Goal: Information Seeking & Learning: Learn about a topic

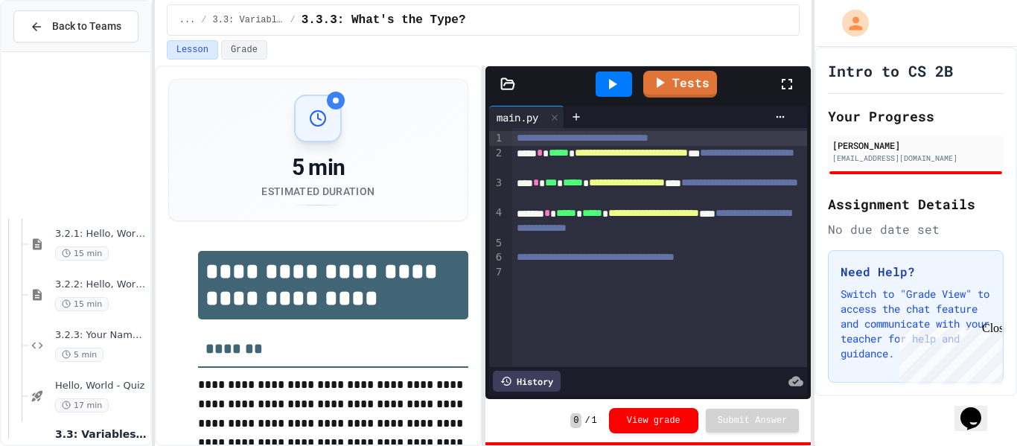
scroll to position [559, 0]
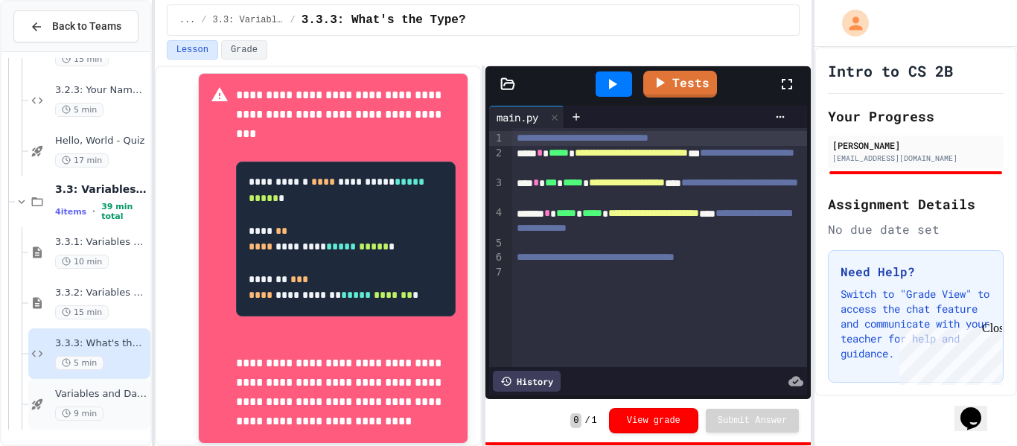
click at [56, 405] on div "Variables and Data types - quiz 9 min" at bounding box center [101, 404] width 92 height 33
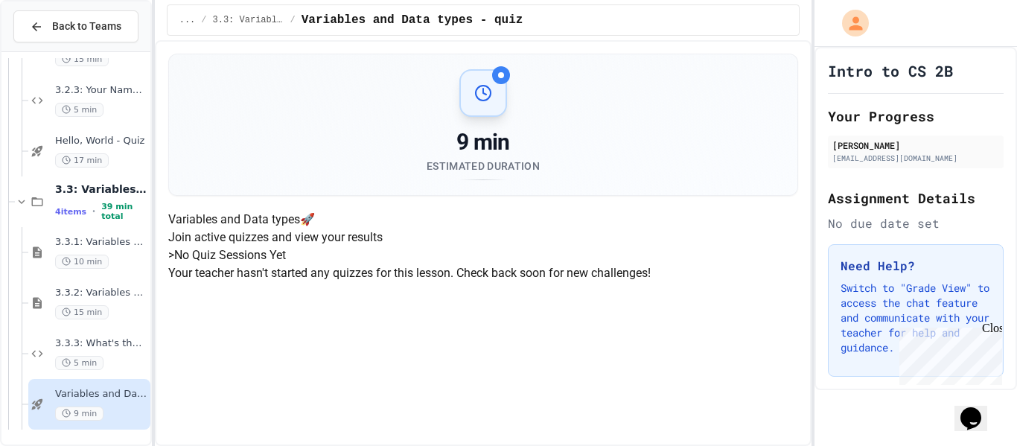
scroll to position [170, 0]
click at [45, 348] on icon at bounding box center [37, 353] width 18 height 13
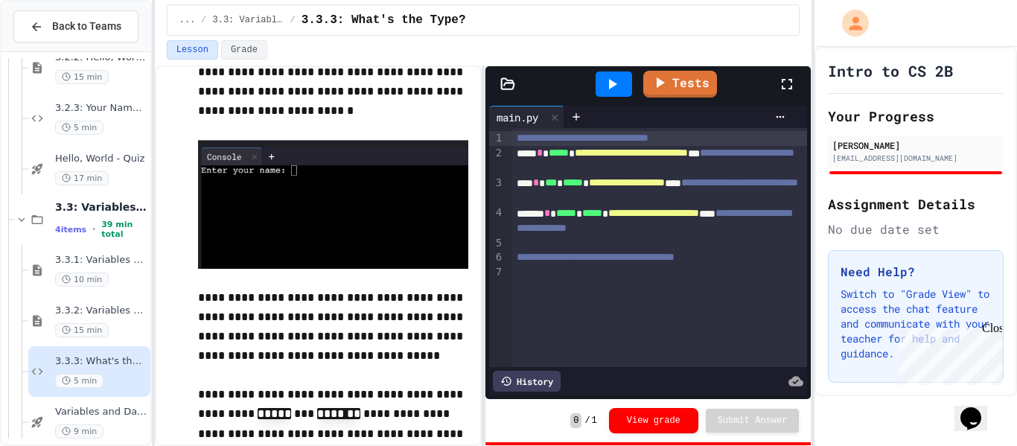
scroll to position [1201, 0]
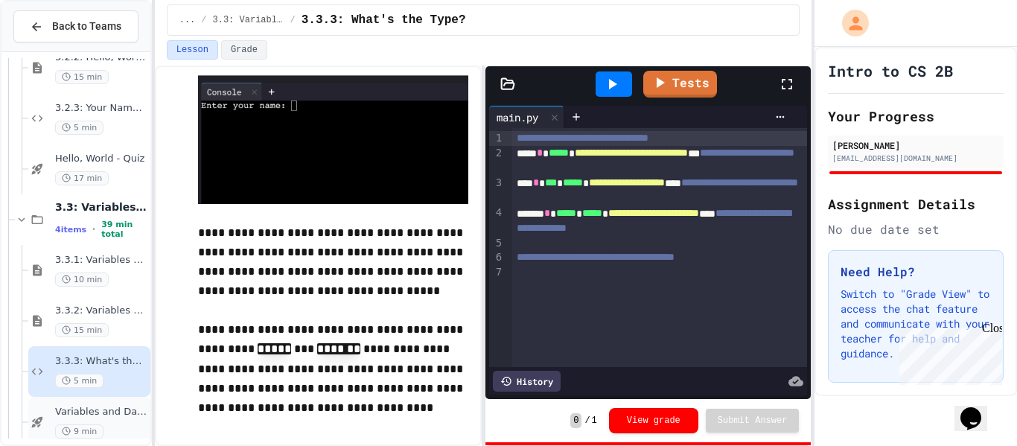
click at [87, 438] on span "9 min" at bounding box center [79, 431] width 48 height 14
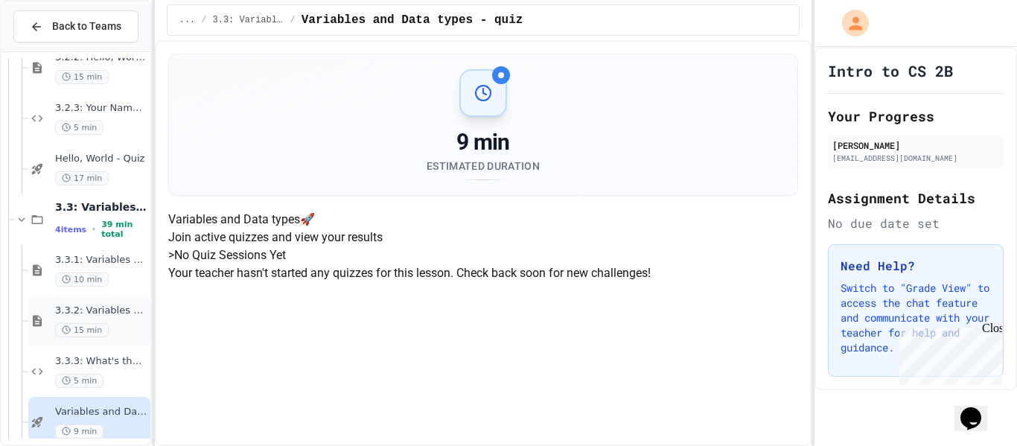
scroll to position [245, 0]
